Goal: Find specific page/section: Find specific page/section

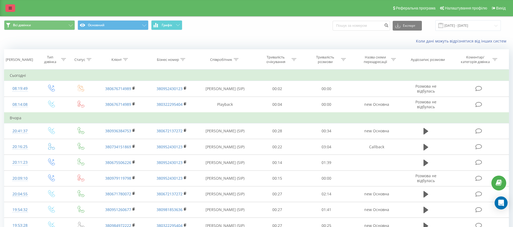
click at [12, 7] on link at bounding box center [10, 8] width 10 height 8
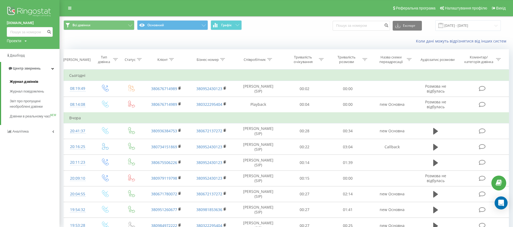
click at [33, 82] on span "Журнал дзвінків" at bounding box center [24, 81] width 29 height 5
